Goal: Complete application form: Complete application form

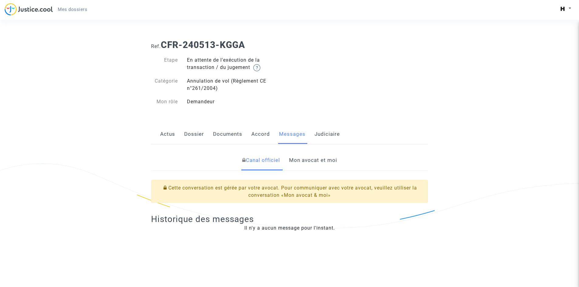
click at [303, 166] on link "Mon avocat et moi" at bounding box center [313, 161] width 48 height 20
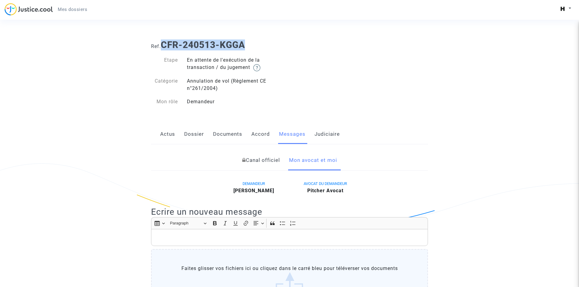
drag, startPoint x: 251, startPoint y: 47, endPoint x: 165, endPoint y: 43, distance: 86.1
click at [165, 43] on h1 "Ref. CFR-240513-KGGA" at bounding box center [289, 45] width 277 height 11
copy b "CFR-240513-KGGA"
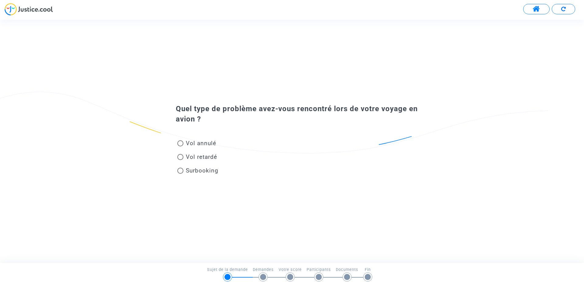
click at [186, 144] on span "Vol annulé" at bounding box center [201, 143] width 30 height 7
click at [180, 147] on input "Vol annulé" at bounding box center [180, 147] width 0 height 0
radio input "true"
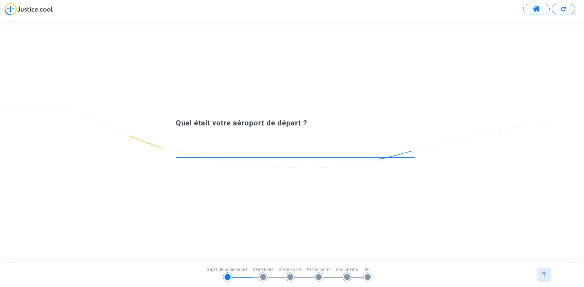
click at [255, 153] on input at bounding box center [295, 152] width 239 height 6
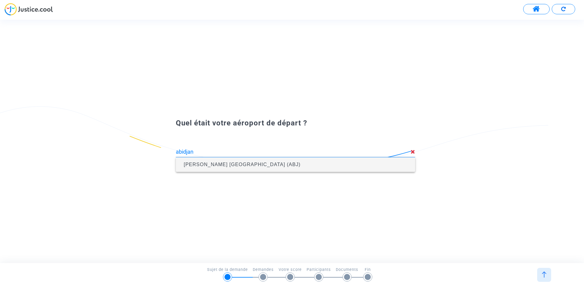
drag, startPoint x: 243, startPoint y: 154, endPoint x: 235, endPoint y: 166, distance: 14.9
click at [235, 35] on body "Transmission de votre réponse... Quel type de problème avez-vous rencontré lors…" at bounding box center [292, 17] width 584 height 35
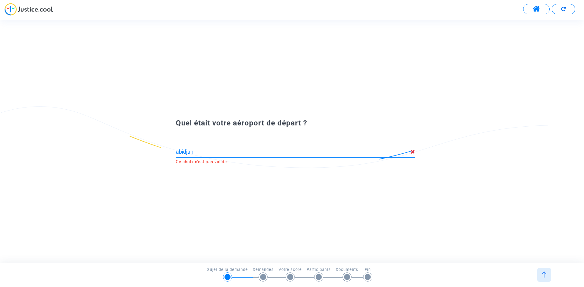
click at [235, 166] on div "Quel était votre aéroport de départ ? abidjan Ce choix n'est pas valide" at bounding box center [292, 142] width 584 height 52
type input "Felix Houphouet Boigny Airport (ABJ)"
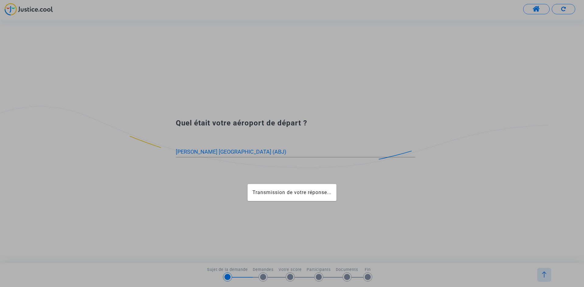
click at [228, 152] on div at bounding box center [292, 143] width 584 height 287
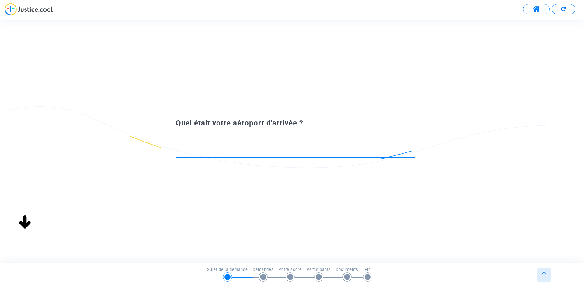
click at [273, 149] on input at bounding box center [295, 152] width 239 height 6
click at [274, 153] on input at bounding box center [295, 152] width 239 height 6
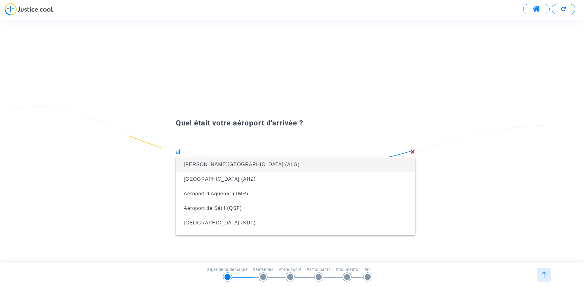
type input "a"
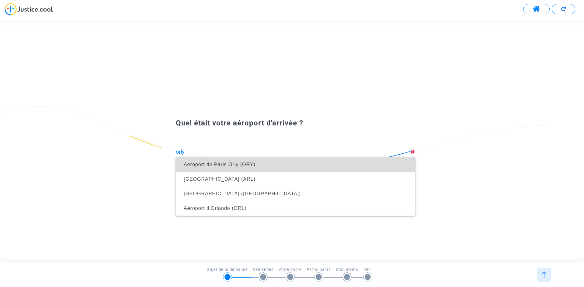
click at [267, 168] on span "Aéroport de Paris Orly (ORY)" at bounding box center [296, 165] width 230 height 15
type input "Aéroport de Paris Orly (ORY)"
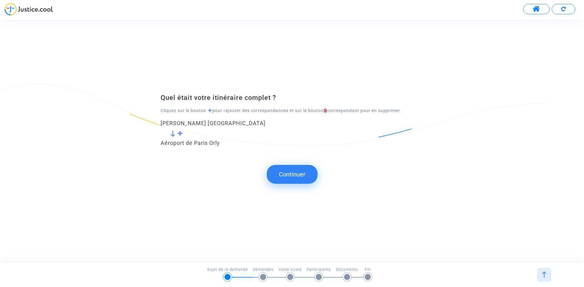
click at [292, 178] on button "Continuer" at bounding box center [292, 174] width 51 height 19
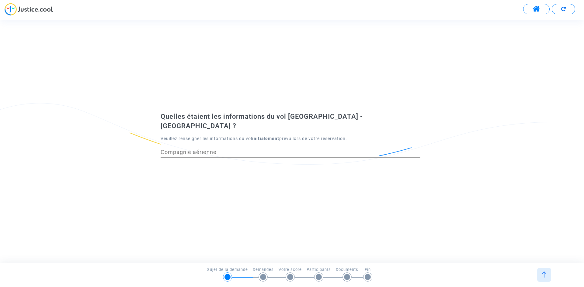
click at [238, 149] on input "Compagnie aérienne" at bounding box center [291, 152] width 260 height 6
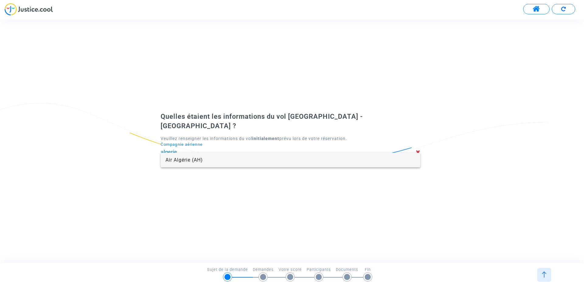
click at [231, 160] on span "Air Algérie (AH)" at bounding box center [290, 160] width 250 height 15
type input "Air Algérie"
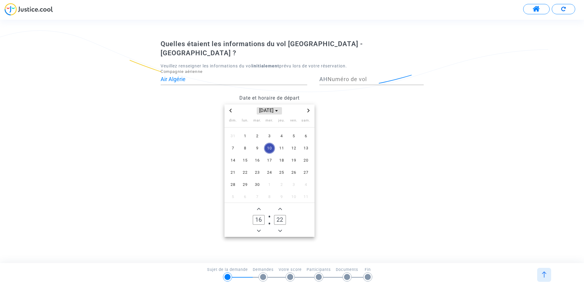
click at [271, 107] on span "sept. 2025" at bounding box center [269, 110] width 25 height 7
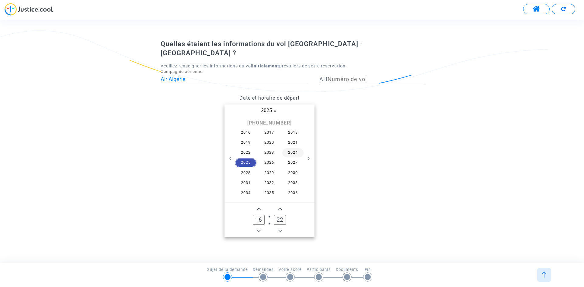
click at [295, 148] on span "2024" at bounding box center [292, 152] width 21 height 9
click at [241, 134] on span "avr." at bounding box center [241, 138] width 26 height 11
click at [246, 180] on span "29" at bounding box center [245, 184] width 11 height 11
drag, startPoint x: 262, startPoint y: 215, endPoint x: 249, endPoint y: 211, distance: 13.4
click at [246, 212] on owl-date-time-timer "16 Hour 22 Minute" at bounding box center [269, 220] width 90 height 34
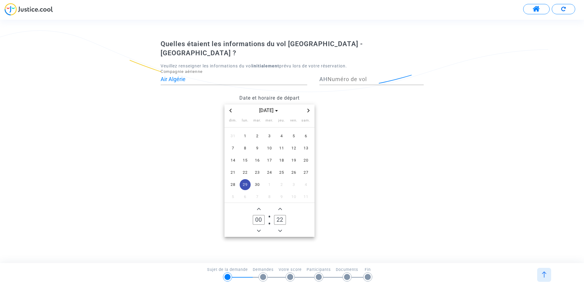
type input "00"
drag, startPoint x: 283, startPoint y: 214, endPoint x: 266, endPoint y: 215, distance: 17.0
click at [266, 215] on owl-date-time-timer "00 Hour 22 Minute" at bounding box center [269, 220] width 90 height 34
drag, startPoint x: 282, startPoint y: 216, endPoint x: 274, endPoint y: 216, distance: 8.2
click at [274, 216] on input "05" at bounding box center [280, 220] width 12 height 10
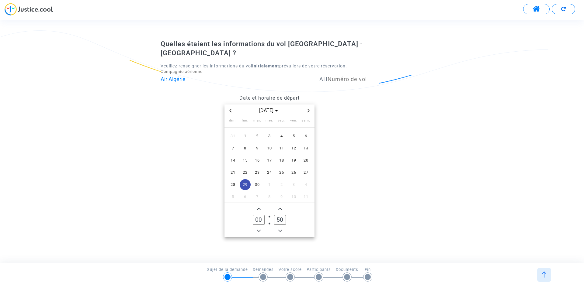
type input "50"
click at [352, 162] on datetime "avr. 2024 dim. lun. mar. mer. jeu. ven. sam. 31 1 2 3 4 5 6 7 8 9 10 11 12 13 1…" at bounding box center [269, 171] width 217 height 133
click at [360, 76] on input "Numéro de vol" at bounding box center [375, 79] width 96 height 6
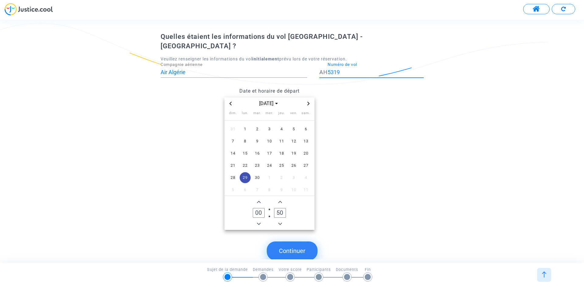
type input "5319"
click at [310, 242] on button "Continuer" at bounding box center [292, 251] width 51 height 19
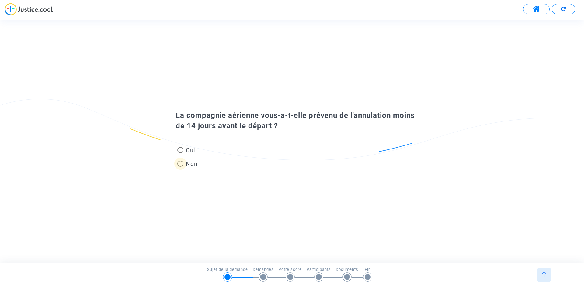
click at [180, 163] on span at bounding box center [180, 164] width 6 height 6
click at [180, 167] on input "Non" at bounding box center [180, 167] width 0 height 0
radio input "true"
click at [182, 163] on span at bounding box center [180, 164] width 6 height 6
click at [180, 167] on input "Non" at bounding box center [180, 167] width 0 height 0
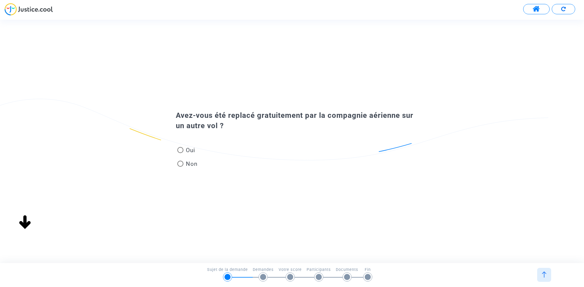
radio input "true"
click at [179, 166] on span at bounding box center [180, 164] width 6 height 6
click at [180, 167] on input "Non" at bounding box center [180, 167] width 0 height 0
radio input "true"
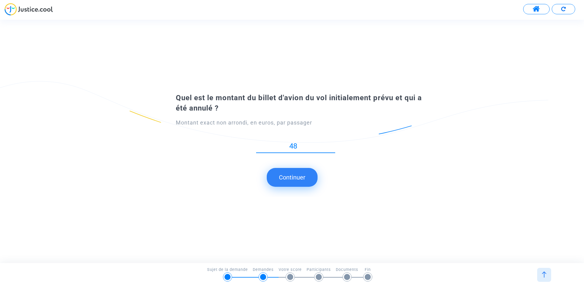
type input "489"
type input "489.36"
click at [300, 178] on button "Continuer" at bounding box center [292, 177] width 51 height 19
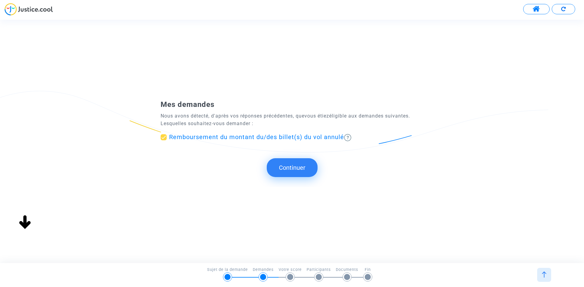
click at [282, 170] on button "Continuer" at bounding box center [292, 167] width 51 height 19
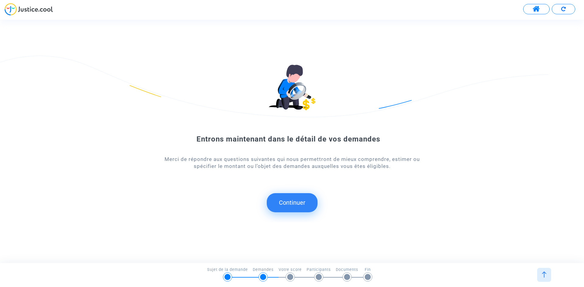
click at [287, 202] on button "Continuer" at bounding box center [292, 202] width 51 height 19
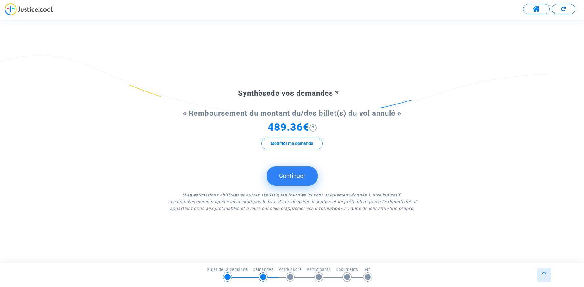
click at [280, 181] on button "Continuer" at bounding box center [292, 176] width 51 height 19
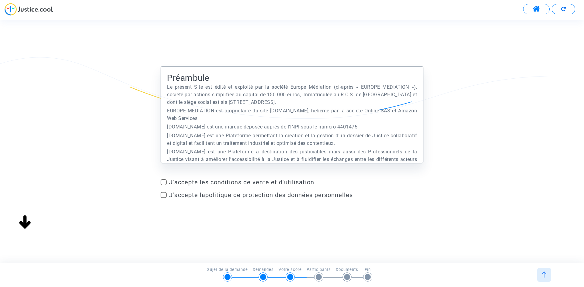
click at [242, 181] on span "J'accepte les conditions de vente et d'utilisation" at bounding box center [296, 182] width 254 height 7
click at [164, 185] on input "J'accepte les conditions de vente et d'utilisation" at bounding box center [163, 185] width 0 height 0
checkbox input "true"
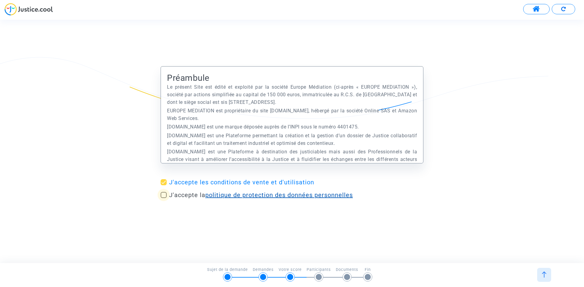
click at [241, 194] on link "politique de protection des données personnelles" at bounding box center [278, 195] width 147 height 7
click at [164, 192] on span at bounding box center [164, 195] width 6 height 6
click at [164, 198] on input "J'accepte la politique de protection des données personnelles" at bounding box center [163, 198] width 0 height 0
checkbox input "true"
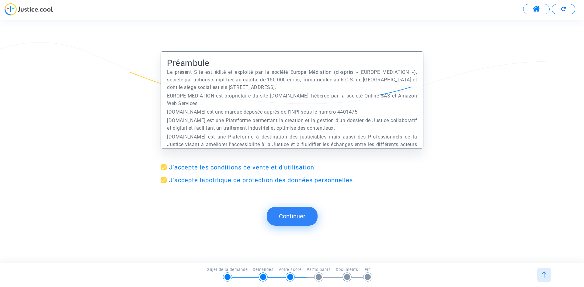
click at [292, 212] on button "Continuer" at bounding box center [292, 216] width 51 height 19
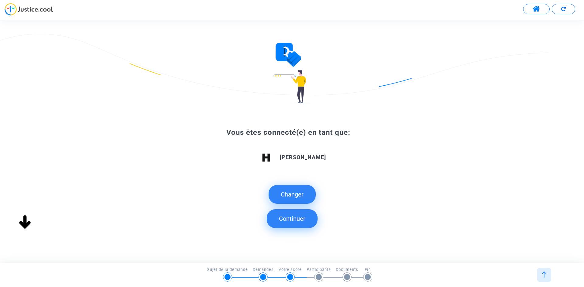
click at [290, 216] on button "Continuer" at bounding box center [292, 218] width 51 height 19
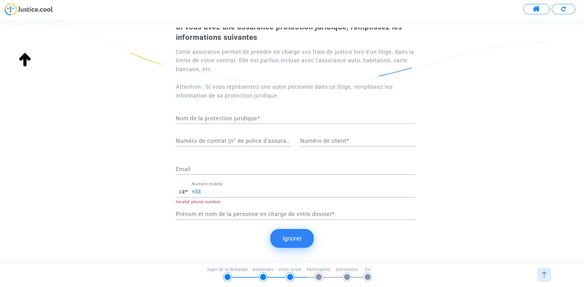
scroll to position [33, 0]
click at [286, 234] on button "Ignorer" at bounding box center [291, 238] width 43 height 19
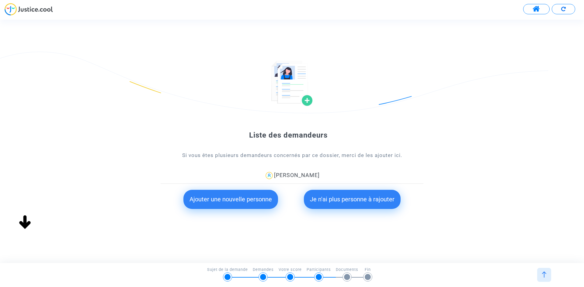
click at [324, 203] on button "Je n'ai plus personne à rajouter" at bounding box center [352, 199] width 97 height 19
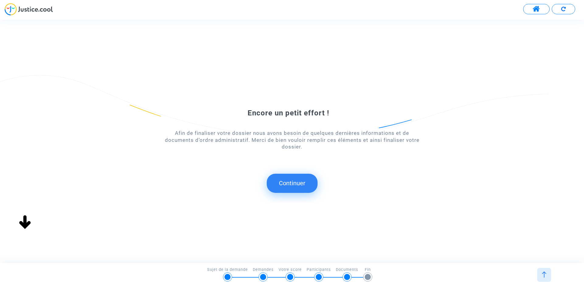
scroll to position [0, 0]
click at [288, 184] on button "Continuer" at bounding box center [292, 183] width 51 height 19
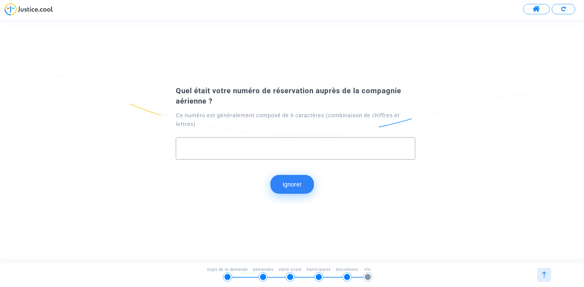
paste input "MVDQ1C"
type input "MVDQ1C"
click at [277, 182] on button "Continuer" at bounding box center [292, 184] width 51 height 19
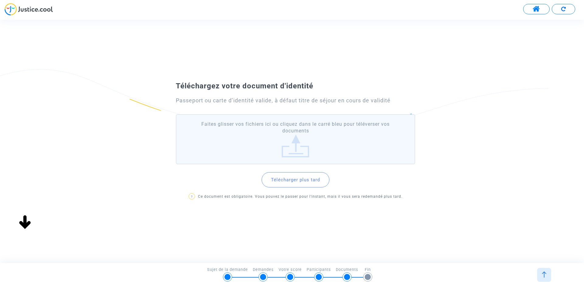
click at [288, 143] on label "Faites glisser vos fichiers ici ou cliquez dans le carré bleu pour téléverser v…" at bounding box center [295, 139] width 239 height 50
click at [0, 0] on input "Faites glisser vos fichiers ici ou cliquez dans le carré bleu pour téléverser v…" at bounding box center [0, 0] width 0 height 0
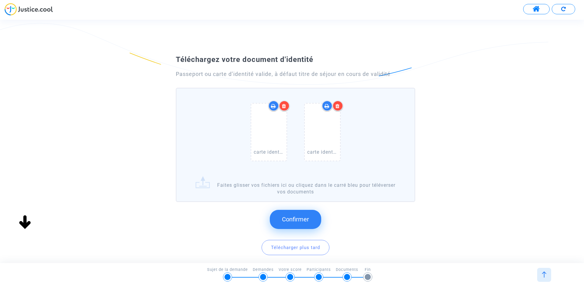
click at [298, 214] on button "Confirmer" at bounding box center [295, 219] width 51 height 19
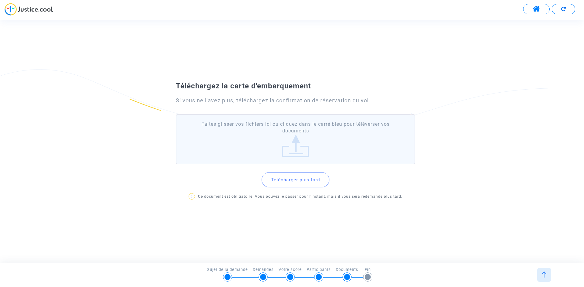
click at [283, 139] on label "Faites glisser vos fichiers ici ou cliquez dans le carré bleu pour téléverser v…" at bounding box center [295, 139] width 239 height 50
click at [0, 0] on input "Faites glisser vos fichiers ici ou cliquez dans le carré bleu pour téléverser v…" at bounding box center [0, 0] width 0 height 0
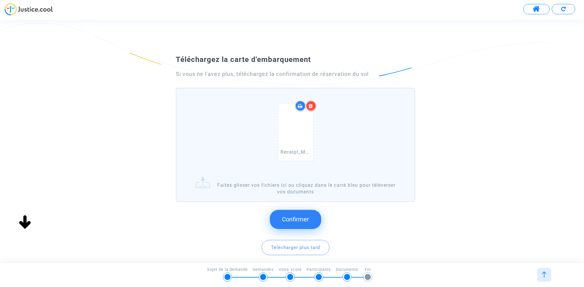
click at [298, 214] on button "Confirmer" at bounding box center [295, 219] width 51 height 19
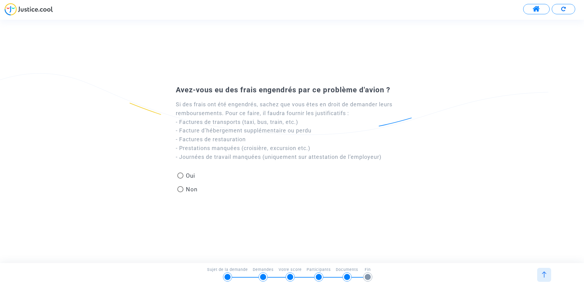
click at [186, 192] on span "Non" at bounding box center [190, 189] width 14 height 8
click at [180, 192] on input "Non" at bounding box center [180, 192] width 0 height 0
radio input "true"
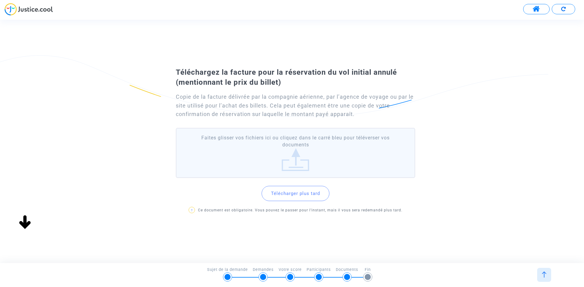
click at [287, 154] on label "Faites glisser vos fichiers ici ou cliquez dans le carré bleu pour téléverser v…" at bounding box center [295, 153] width 239 height 50
click at [0, 0] on input "Faites glisser vos fichiers ici ou cliquez dans le carré bleu pour téléverser v…" at bounding box center [0, 0] width 0 height 0
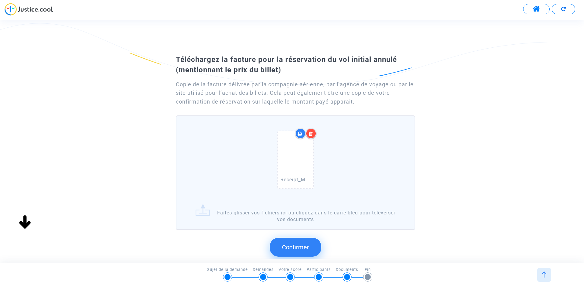
click at [296, 243] on button "Confirmer" at bounding box center [295, 247] width 51 height 19
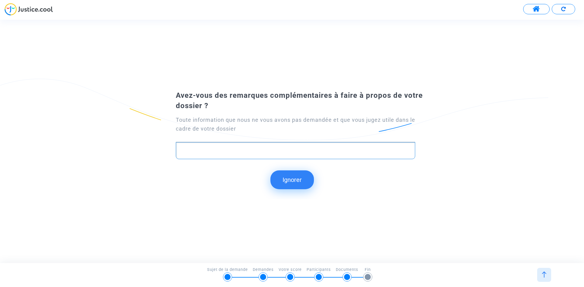
click at [243, 150] on p "Rich Text Editor, main" at bounding box center [295, 151] width 233 height 8
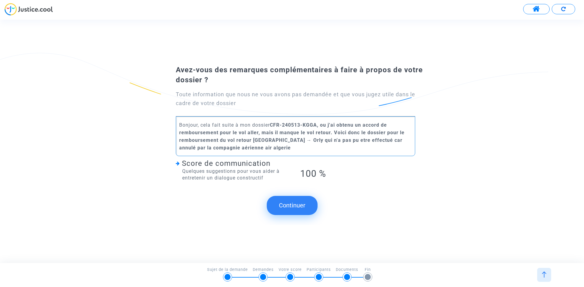
click at [300, 203] on button "Continuer" at bounding box center [292, 205] width 51 height 19
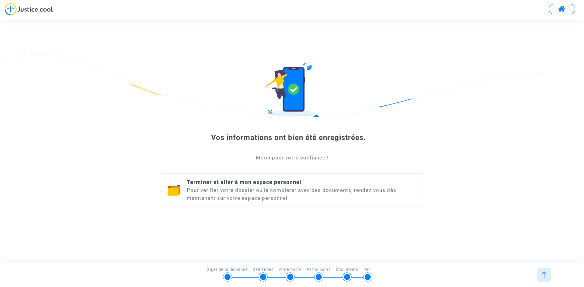
click at [256, 183] on span "Terminer et aller à mon espace personnel" at bounding box center [244, 182] width 115 height 6
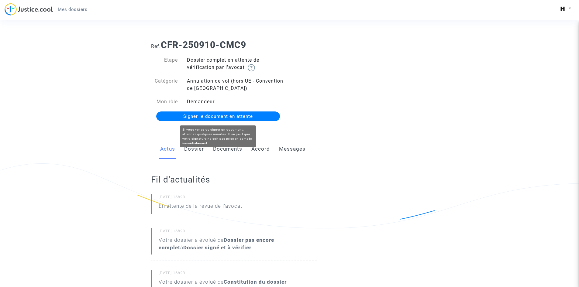
click at [212, 114] on span "Signer le document en attente" at bounding box center [218, 116] width 70 height 5
click at [67, 9] on span "Mes dossiers" at bounding box center [72, 9] width 29 height 5
